Goal: Task Accomplishment & Management: Use online tool/utility

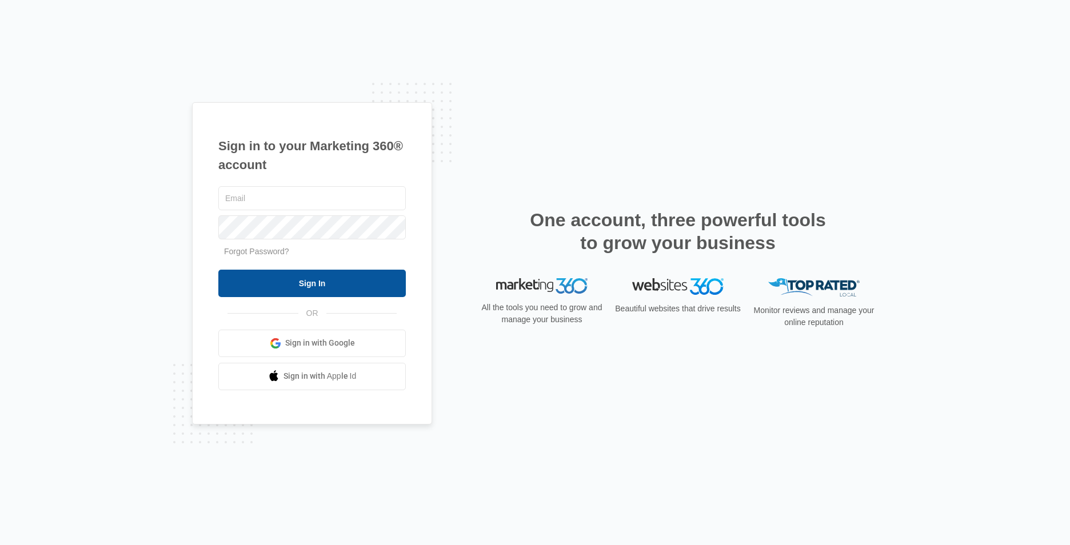
type input "[EMAIL_ADDRESS][DOMAIN_NAME]"
click at [349, 278] on input "Sign In" at bounding box center [311, 283] width 187 height 27
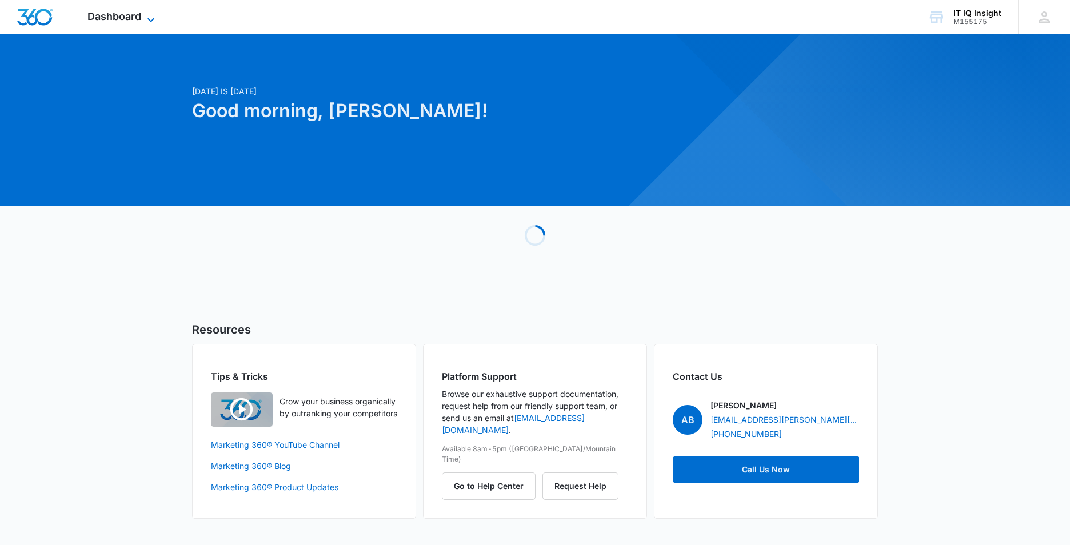
click at [150, 17] on icon at bounding box center [151, 20] width 14 height 14
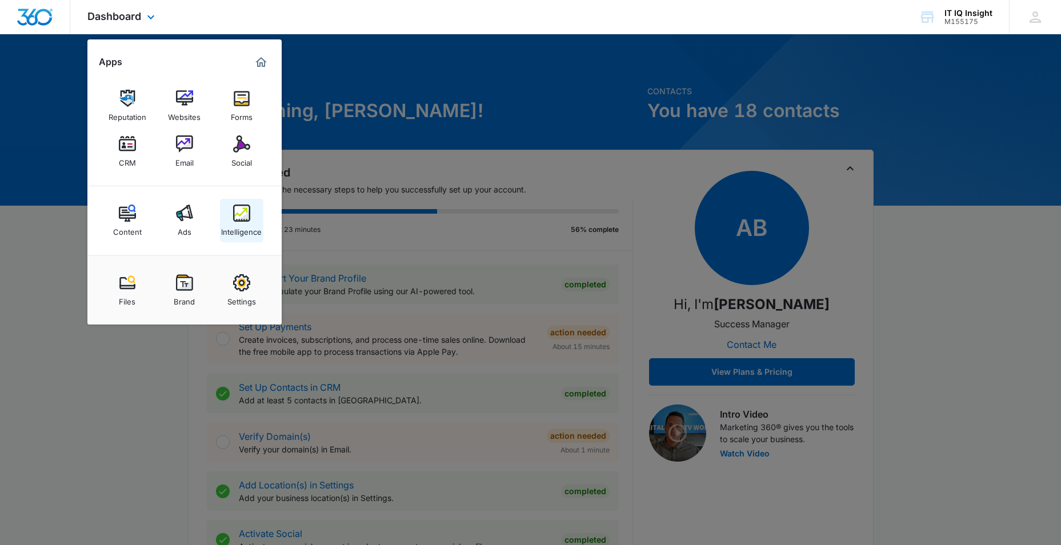
click at [241, 222] on div "Intelligence" at bounding box center [241, 229] width 41 height 15
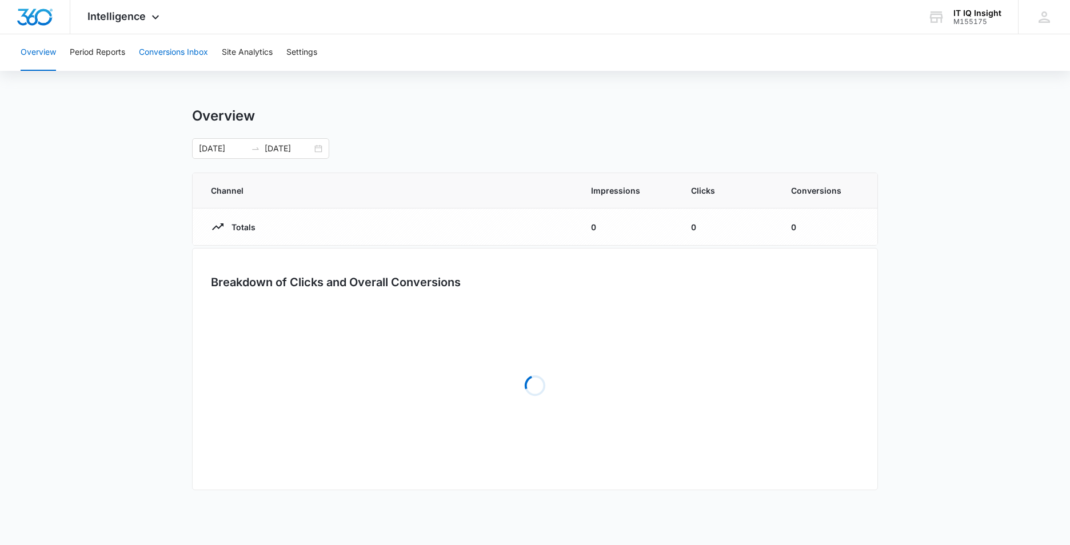
click at [200, 54] on button "Conversions Inbox" at bounding box center [173, 52] width 69 height 37
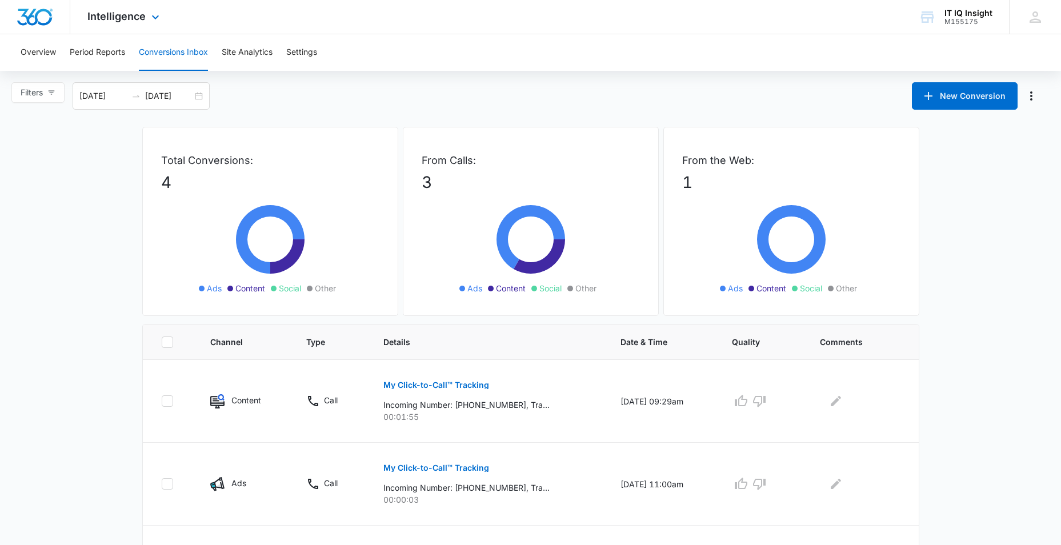
click at [162, 18] on div "Intelligence Apps Reputation Websites Forms CRM Email Social Content Ads Intell…" at bounding box center [124, 17] width 109 height 34
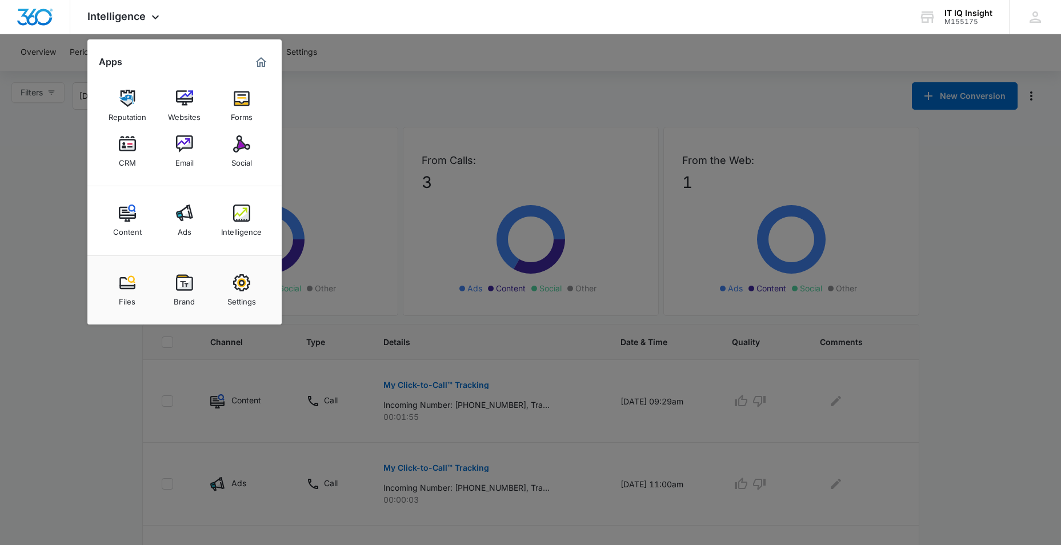
drag, startPoint x: 193, startPoint y: 221, endPoint x: 190, endPoint y: 216, distance: 6.2
click at [193, 222] on link "Ads" at bounding box center [184, 220] width 43 height 43
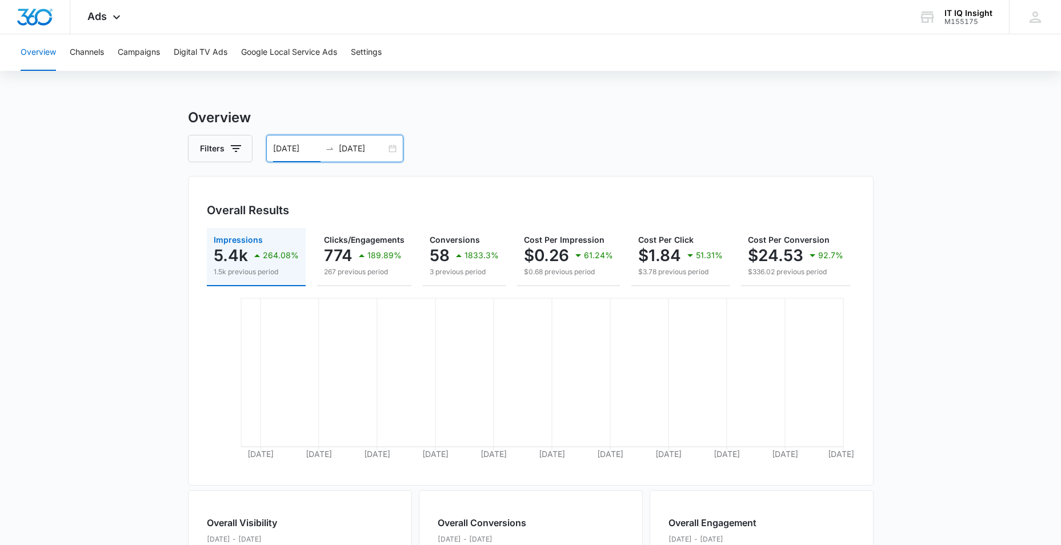
click at [297, 150] on input "[DATE]" at bounding box center [296, 148] width 47 height 13
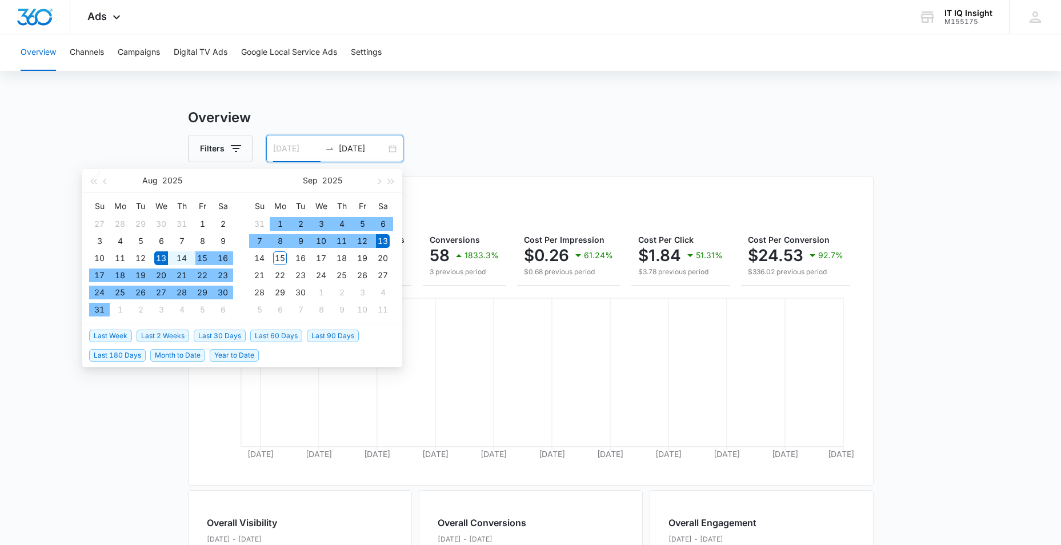
type input "[DATE]"
click at [195, 256] on div "15" at bounding box center [202, 258] width 14 height 14
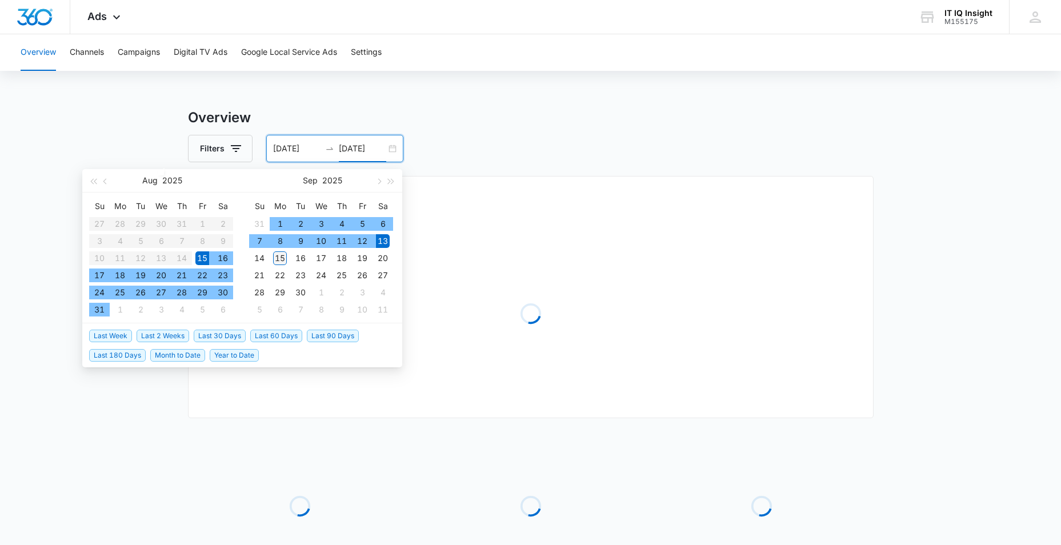
type input "09/15/2025"
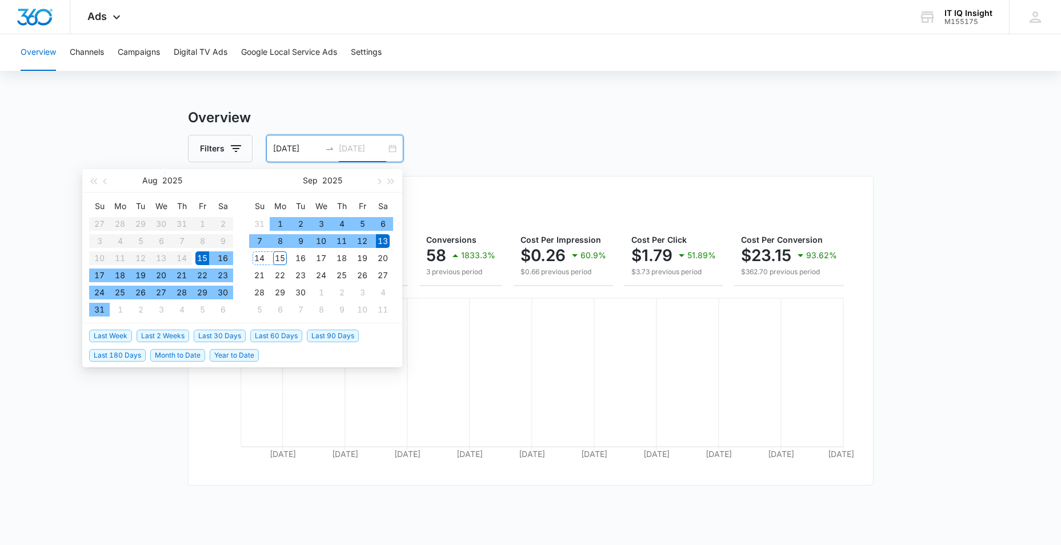
click at [283, 255] on div "15" at bounding box center [280, 258] width 14 height 14
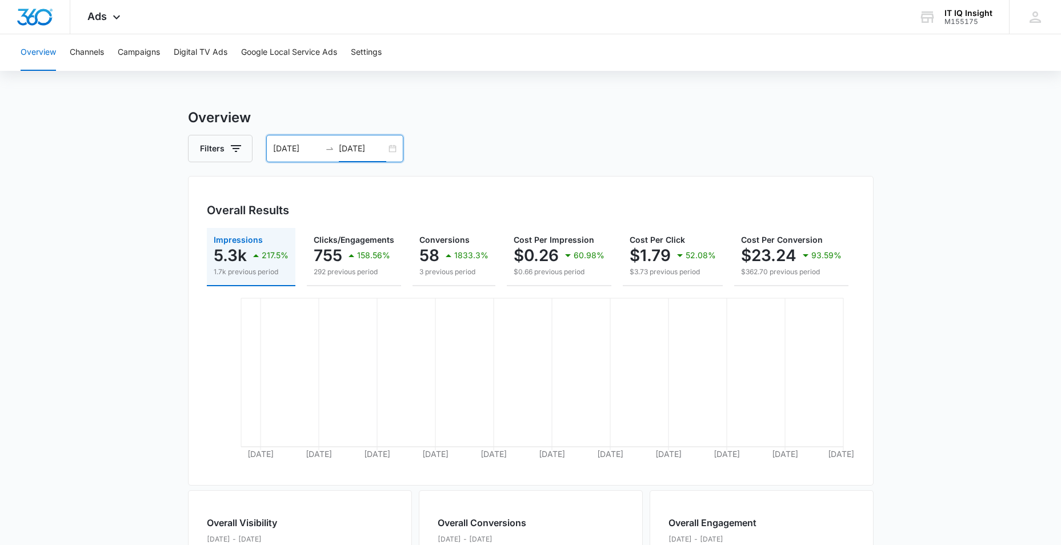
click at [279, 141] on div "08/15/2025 09/15/2025" at bounding box center [334, 148] width 137 height 27
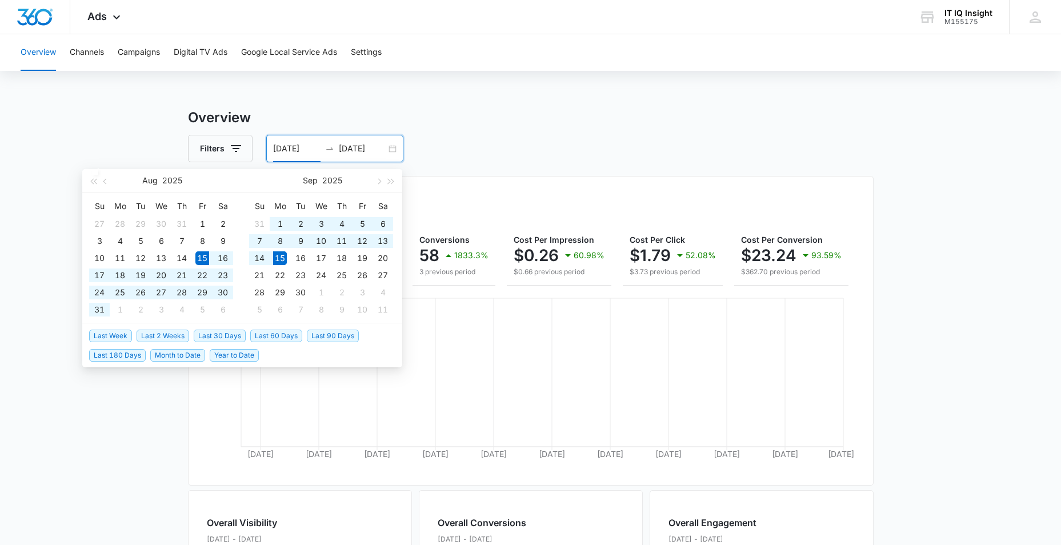
click at [201, 213] on th "Fr" at bounding box center [202, 206] width 21 height 18
type input "08/01/2025"
click at [203, 218] on td "1" at bounding box center [202, 223] width 21 height 17
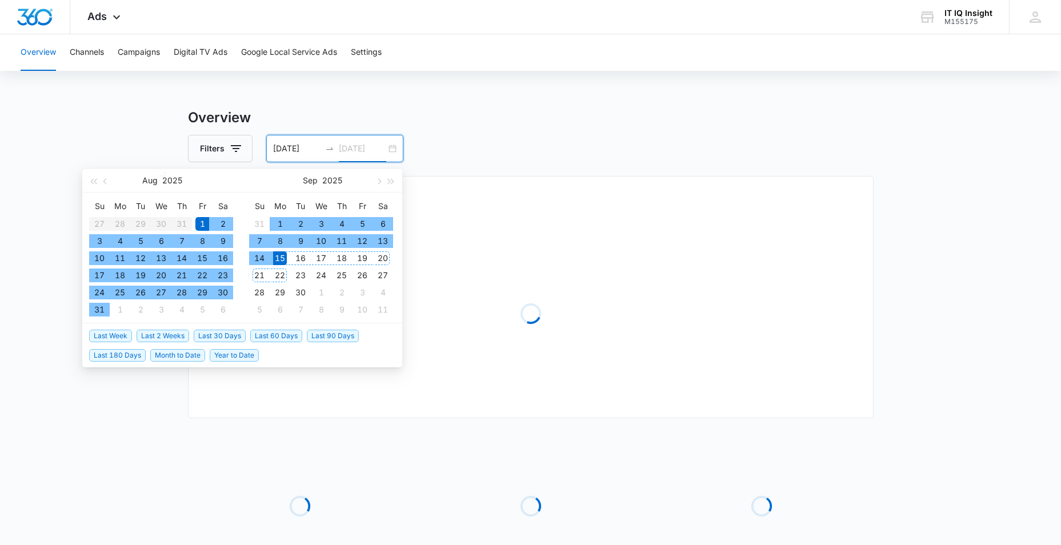
type input "09/15/2025"
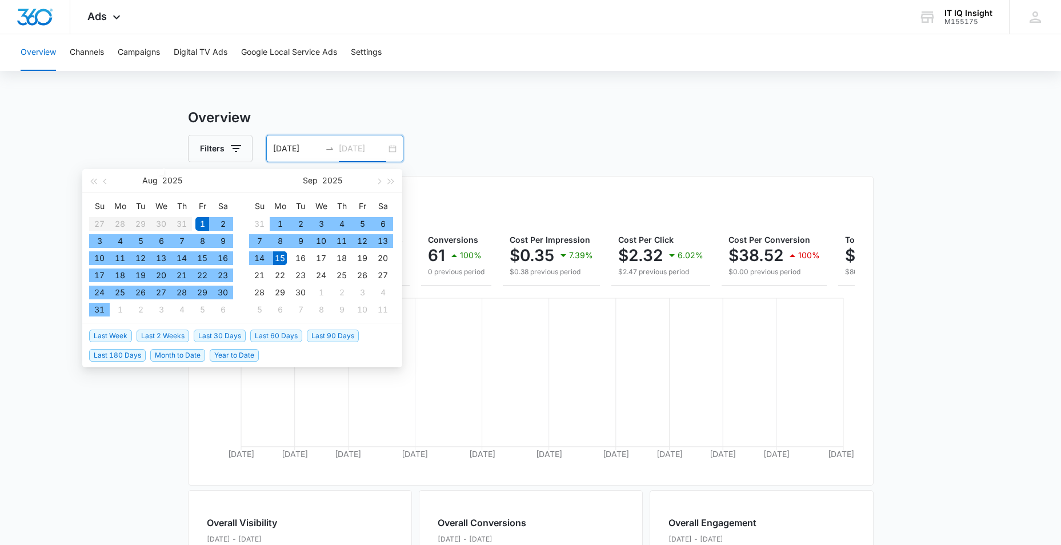
click at [278, 261] on div "15" at bounding box center [280, 258] width 14 height 14
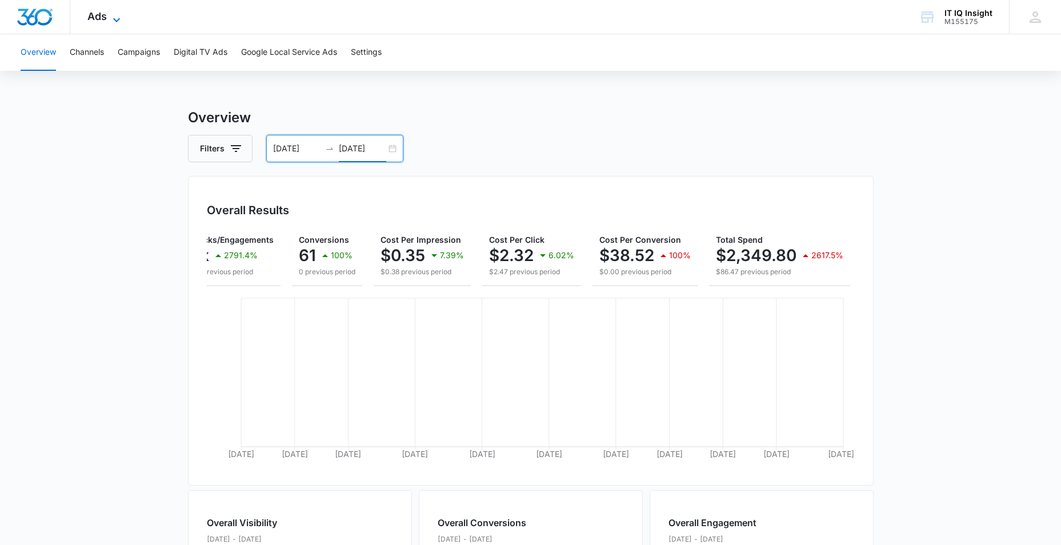
click at [114, 22] on icon at bounding box center [117, 20] width 14 height 14
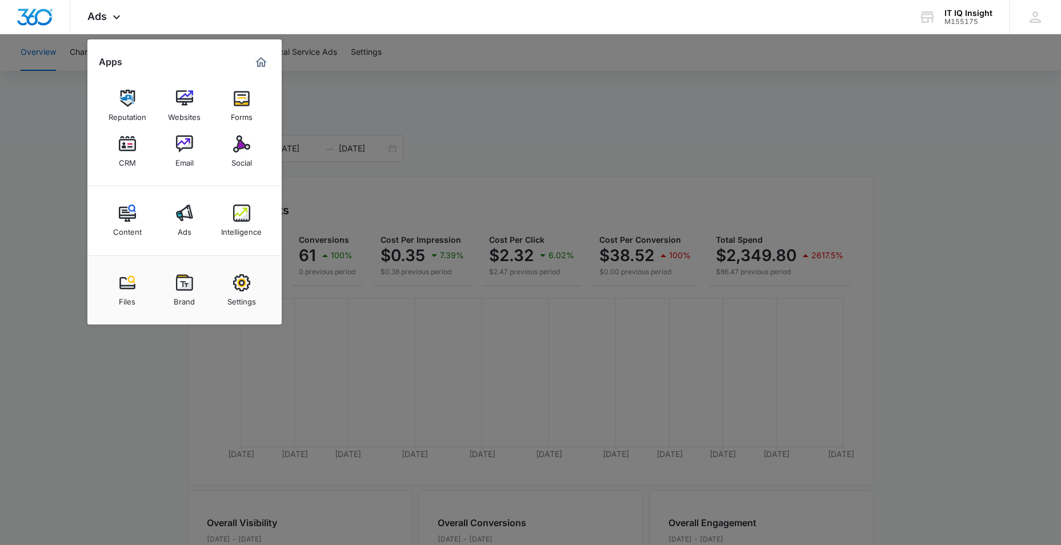
click at [237, 213] on img at bounding box center [241, 213] width 17 height 17
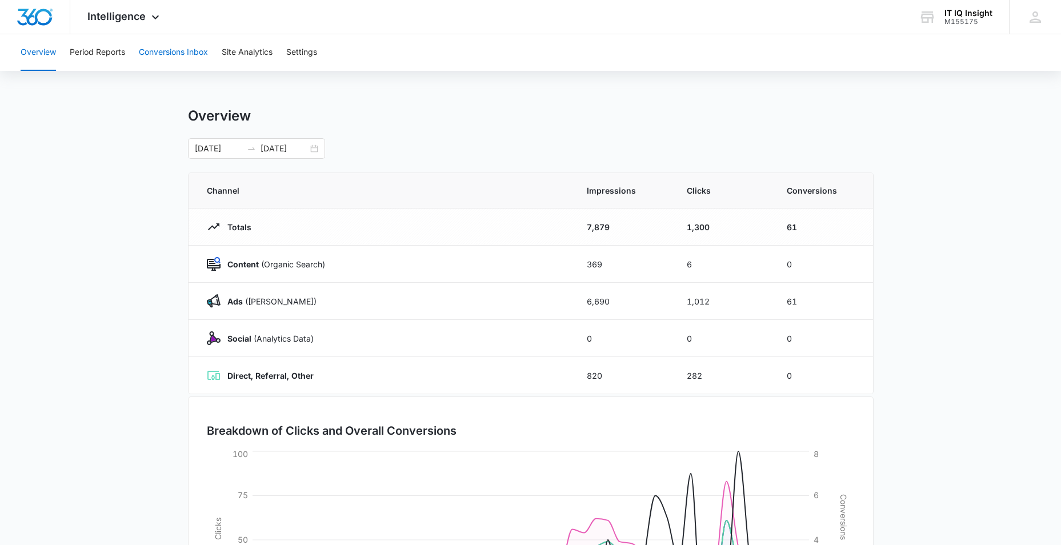
click at [161, 55] on button "Conversions Inbox" at bounding box center [173, 52] width 69 height 37
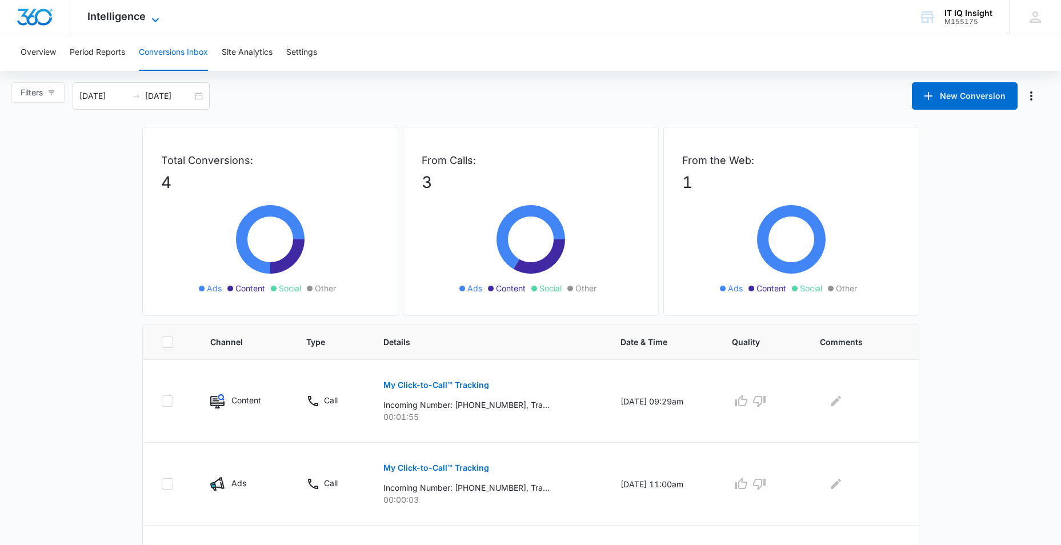
click at [150, 15] on icon at bounding box center [156, 20] width 14 height 14
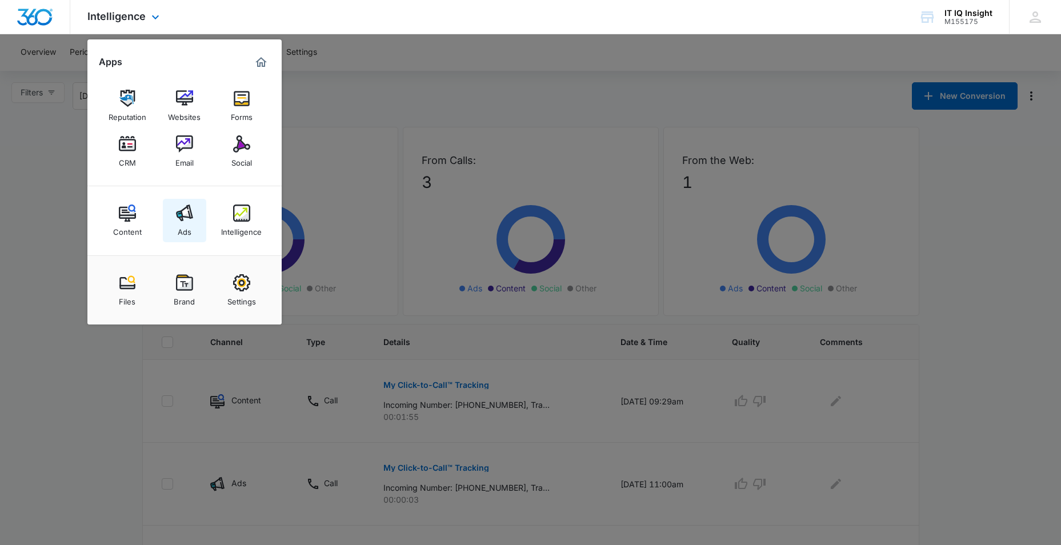
click at [181, 221] on img at bounding box center [184, 213] width 17 height 17
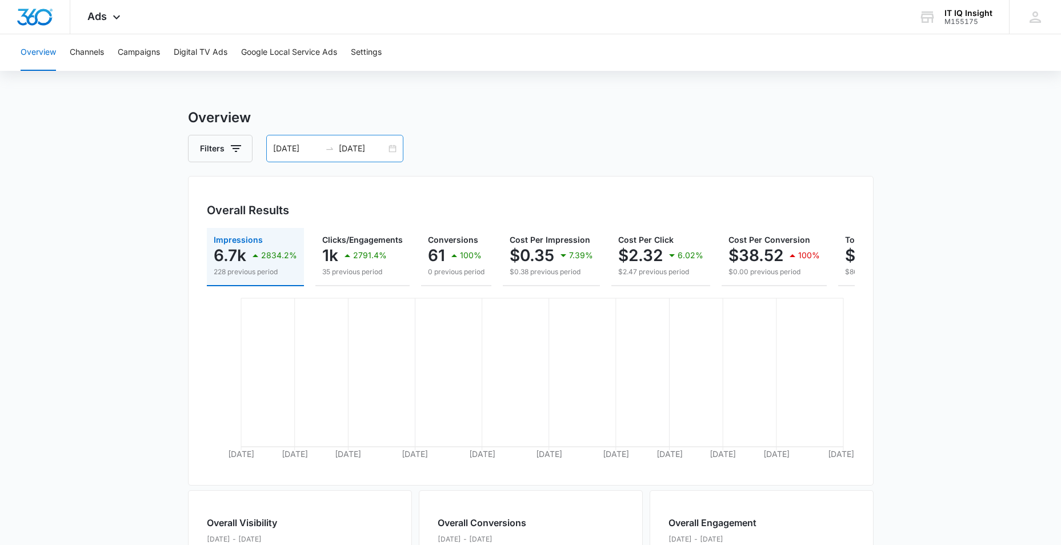
click at [394, 149] on div "08/01/2025 09/15/2025" at bounding box center [334, 148] width 137 height 27
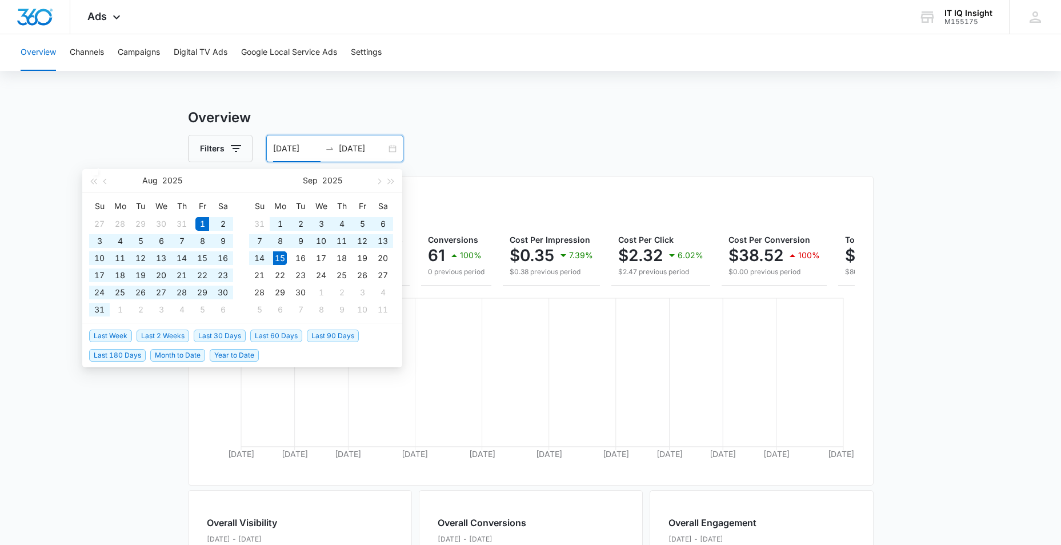
click at [457, 93] on div "Overview Channels Campaigns Digital TV Ads Google Local Service Ads Settings Ov…" at bounding box center [530, 481] width 1061 height 894
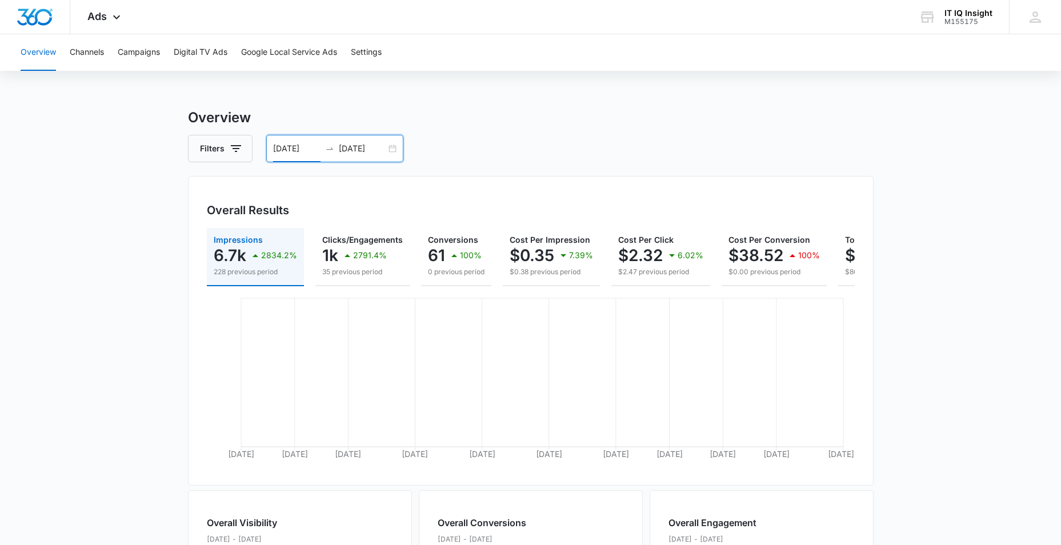
click at [290, 151] on input "08/01/2025" at bounding box center [296, 148] width 47 height 13
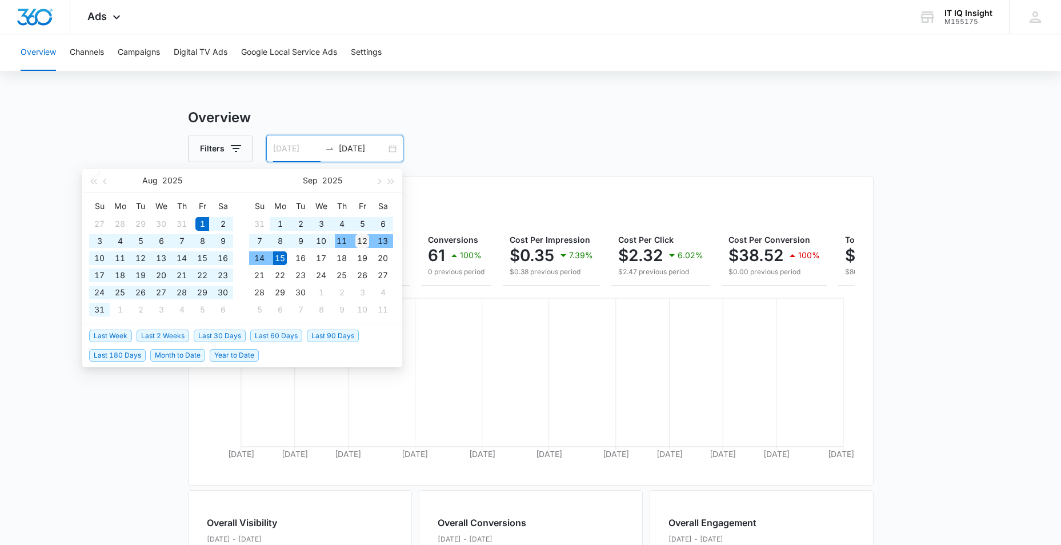
type input "[DATE]"
click at [357, 239] on div "12" at bounding box center [362, 241] width 14 height 14
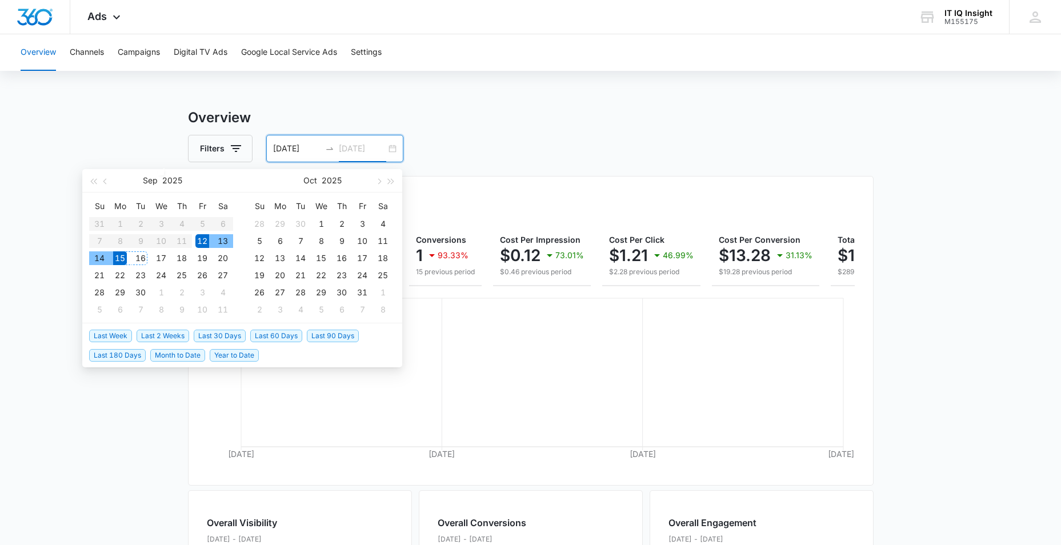
type input "09/15/2025"
click at [122, 259] on div "15" at bounding box center [120, 258] width 14 height 14
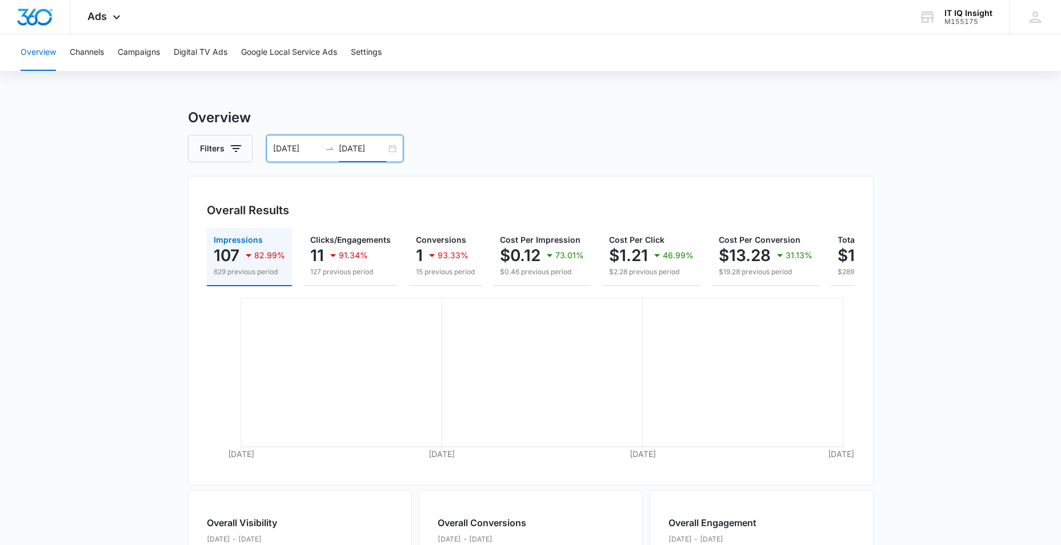
click at [279, 148] on input "[DATE]" at bounding box center [296, 148] width 47 height 13
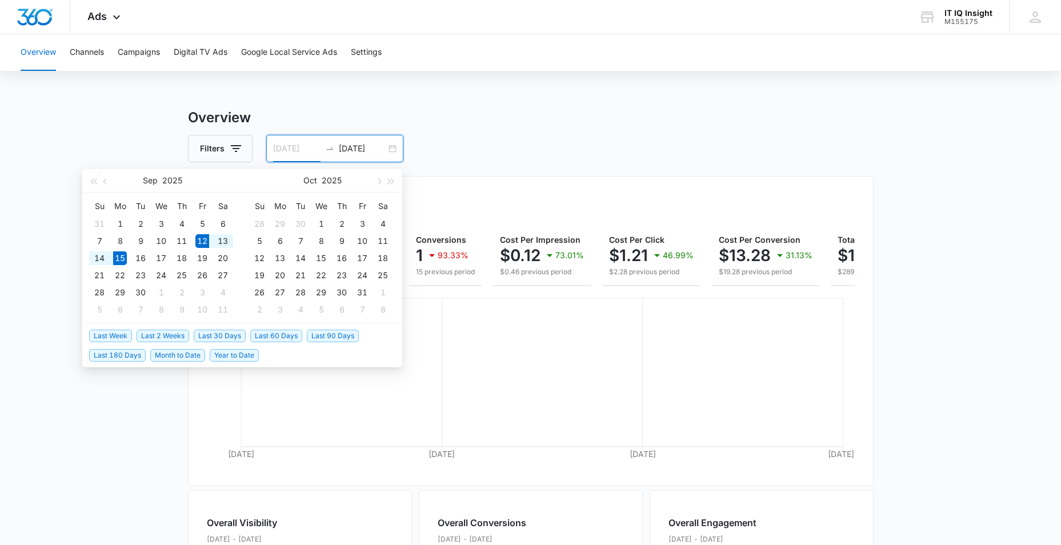
type input "09/15/2025"
click at [119, 258] on div "15" at bounding box center [120, 258] width 14 height 14
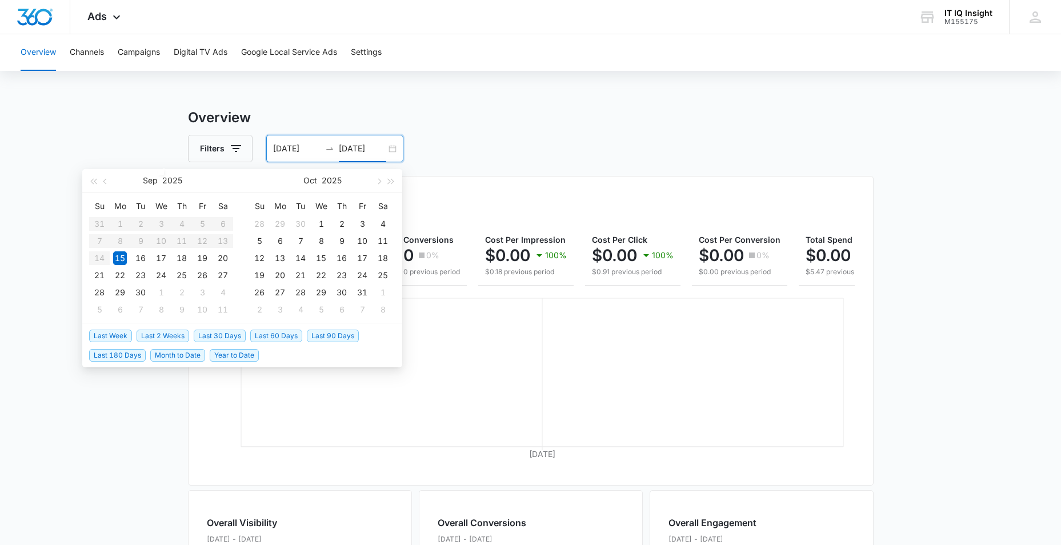
type input "09/15/2025"
click at [121, 258] on div "15" at bounding box center [120, 258] width 14 height 14
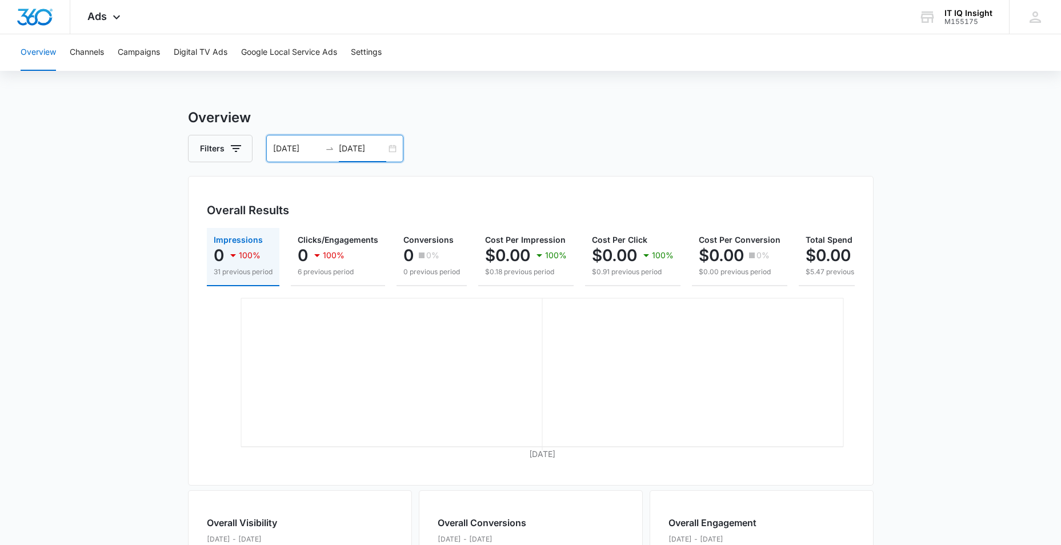
click at [278, 150] on input "09/15/2025" at bounding box center [296, 148] width 47 height 13
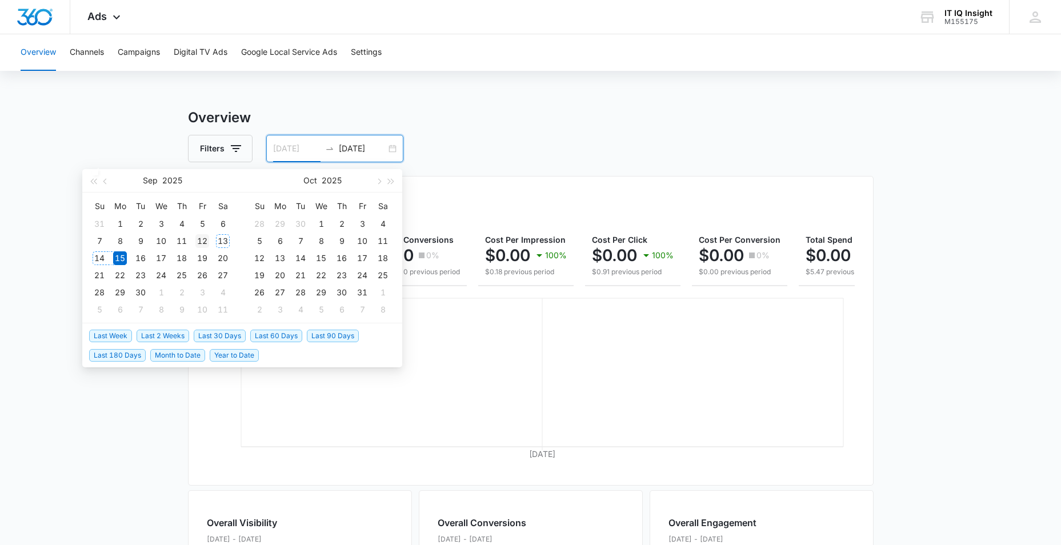
type input "[DATE]"
click at [203, 237] on div "12" at bounding box center [202, 241] width 14 height 14
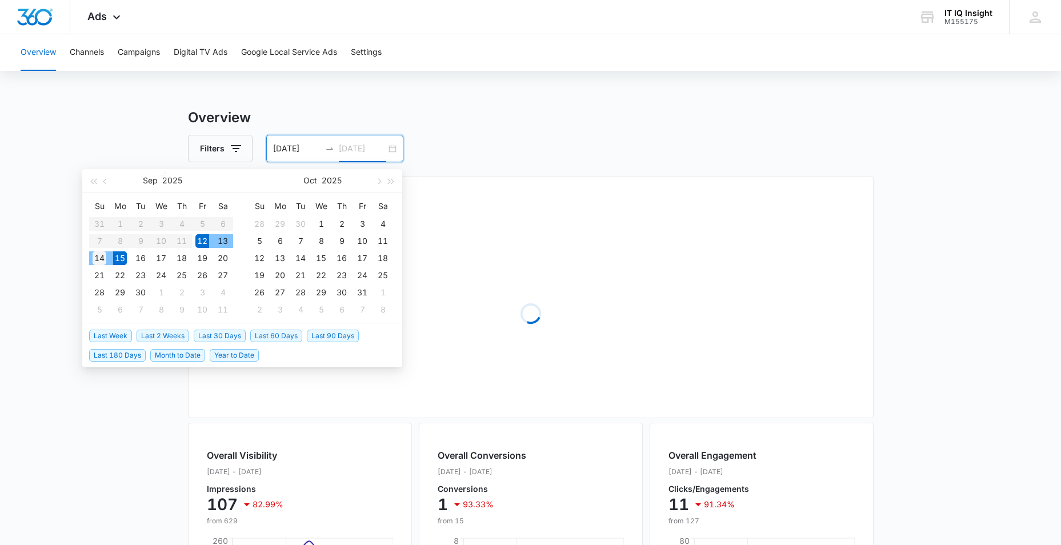
type input "[DATE]"
click at [103, 258] on div "14" at bounding box center [100, 258] width 14 height 14
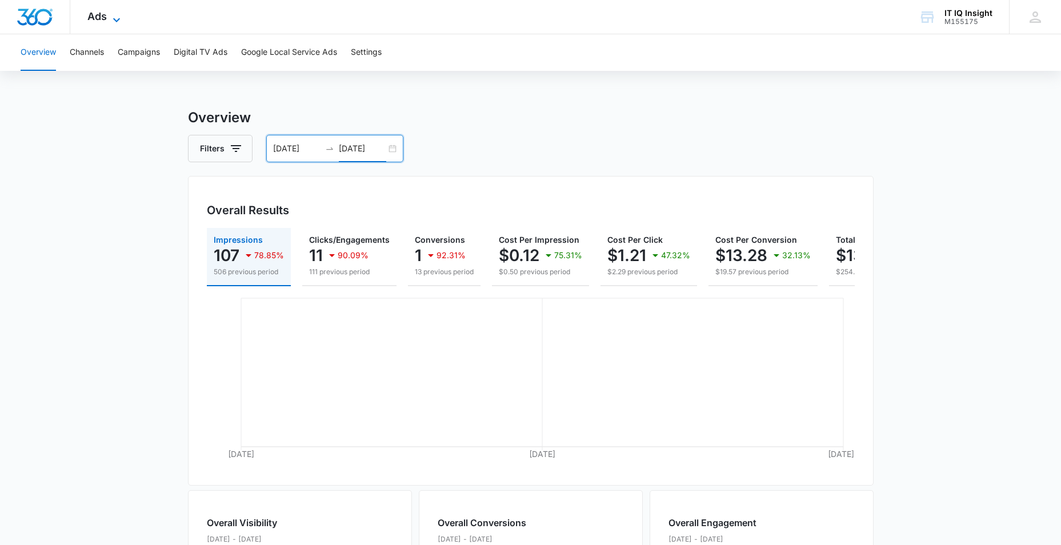
click at [121, 16] on icon at bounding box center [117, 20] width 14 height 14
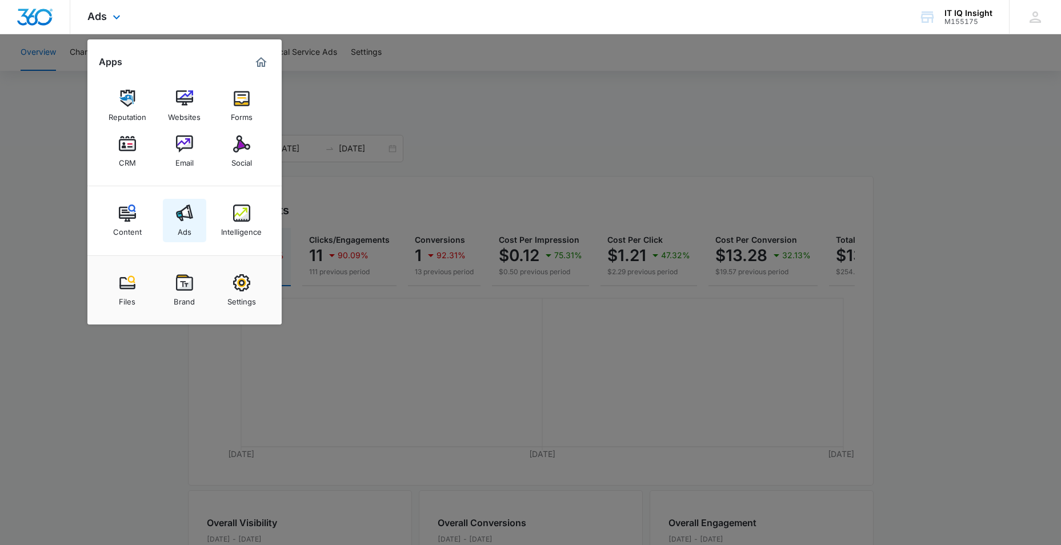
click at [178, 214] on img at bounding box center [184, 213] width 17 height 17
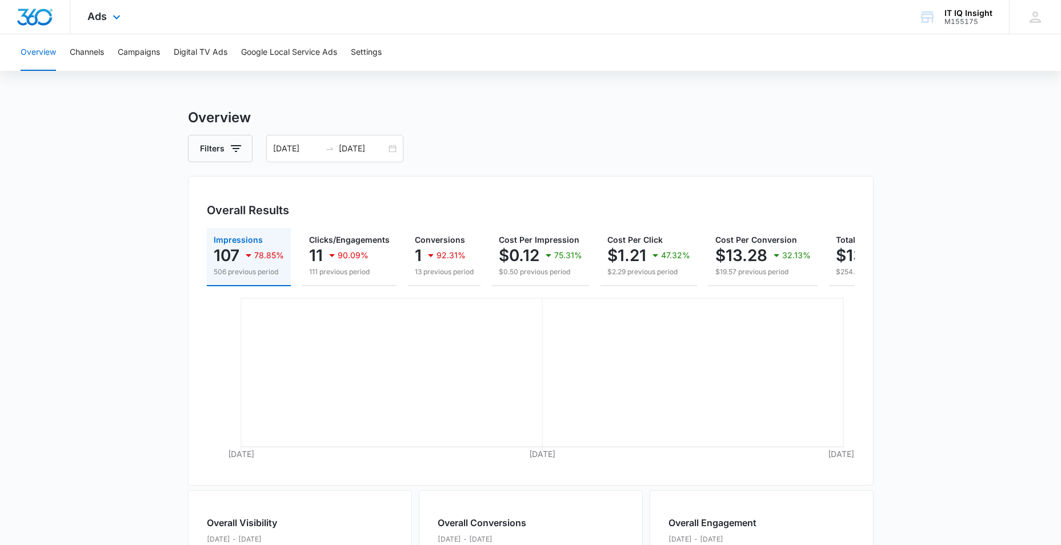
click at [107, 19] on div "Ads Apps Reputation Websites Forms CRM Email Social Content Ads Intelligence Fi…" at bounding box center [105, 17] width 70 height 34
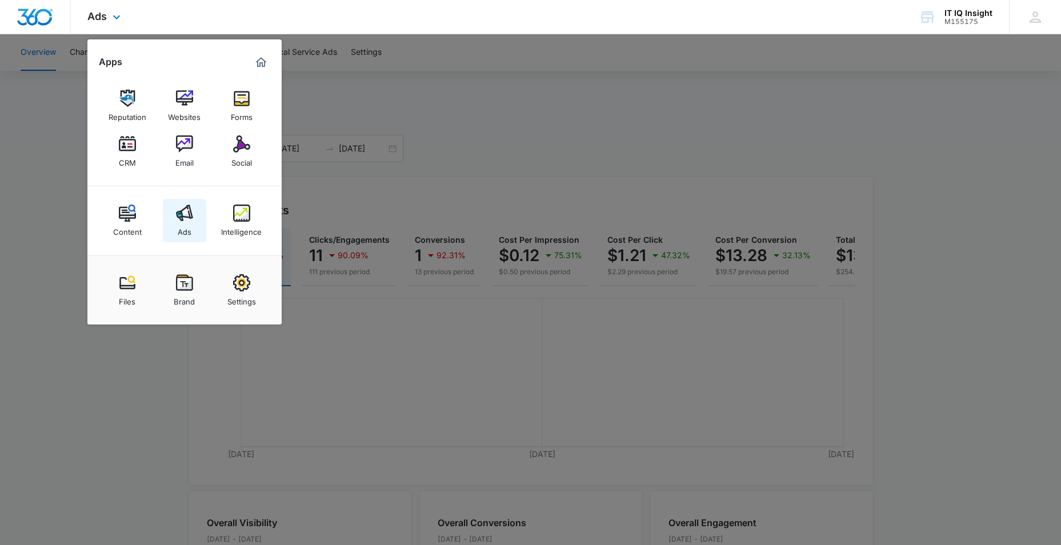
click at [192, 225] on link "Ads" at bounding box center [184, 220] width 43 height 43
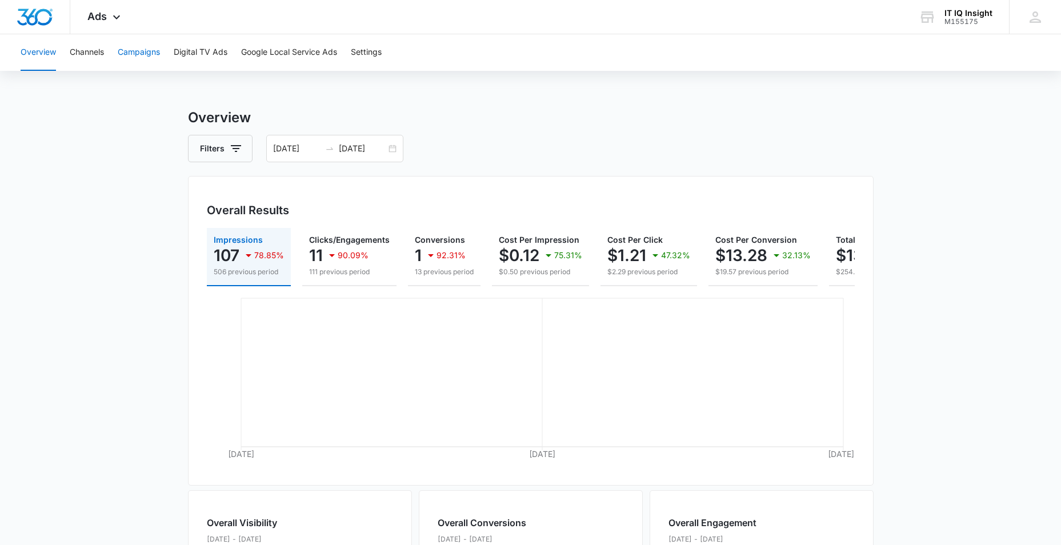
click at [124, 51] on button "Campaigns" at bounding box center [139, 52] width 42 height 37
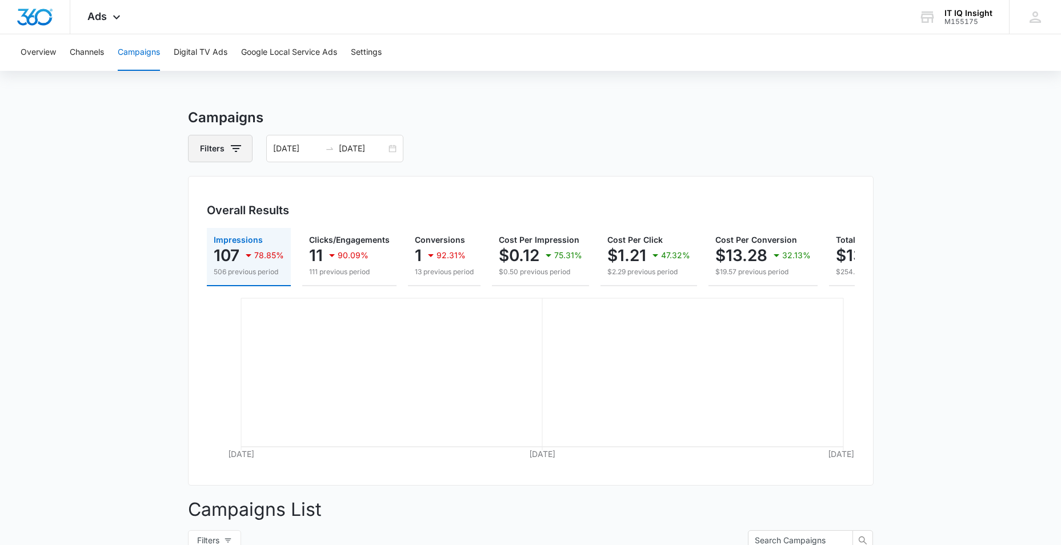
scroll to position [278, 0]
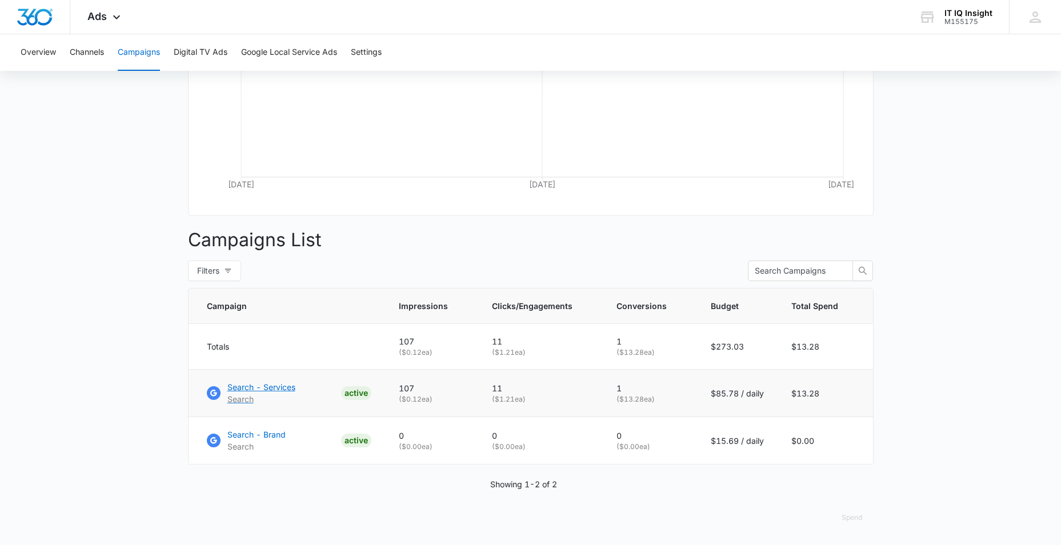
click at [257, 385] on p "Search - Services" at bounding box center [261, 387] width 68 height 12
